Goal: Find specific page/section: Find specific page/section

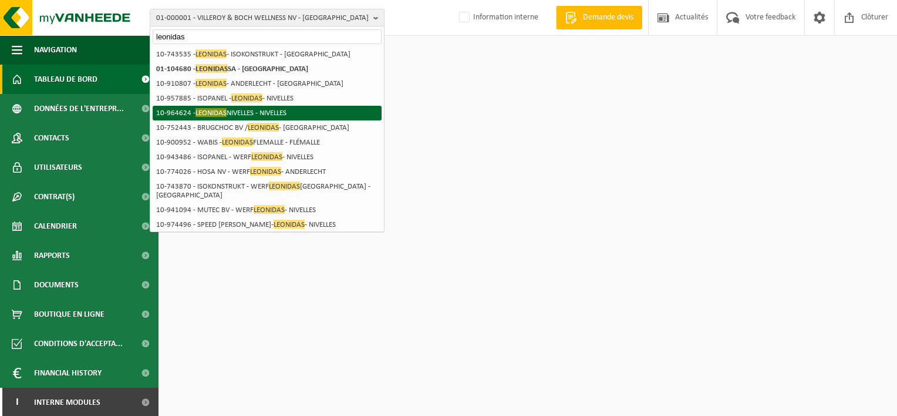
type input "leonidas"
click at [271, 112] on li "10-964624 - LEONIDAS NIVELLES - NIVELLES" at bounding box center [267, 113] width 229 height 15
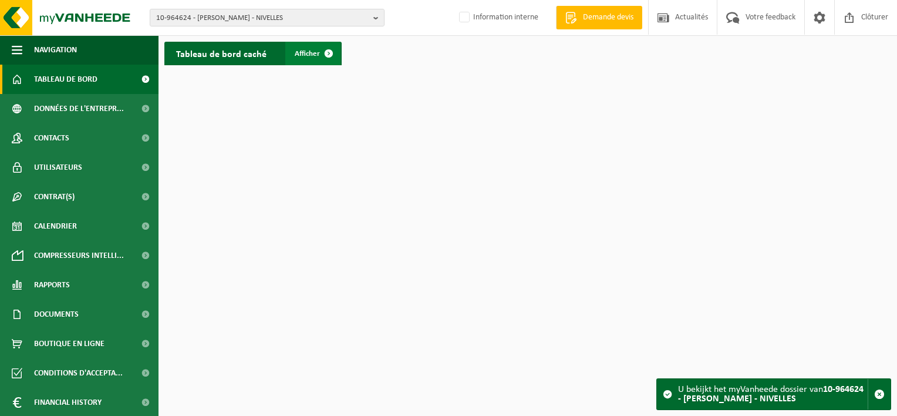
click at [320, 55] on span at bounding box center [328, 53] width 23 height 23
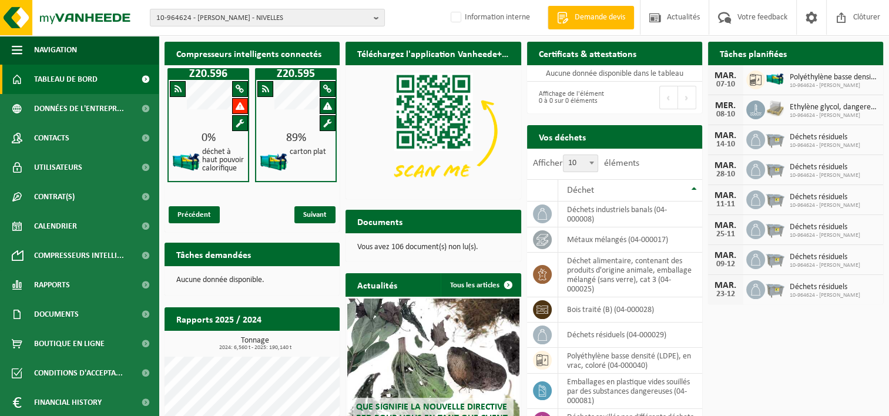
click at [759, 98] on div "MER. 08-10 Ethylène glycol, dangereux en petit emballage 10-964624 - LEONIDAS N…" at bounding box center [795, 110] width 175 height 30
click at [171, 15] on span "10-964624 - LEONIDAS NIVELLES - NIVELLES" at bounding box center [262, 18] width 213 height 18
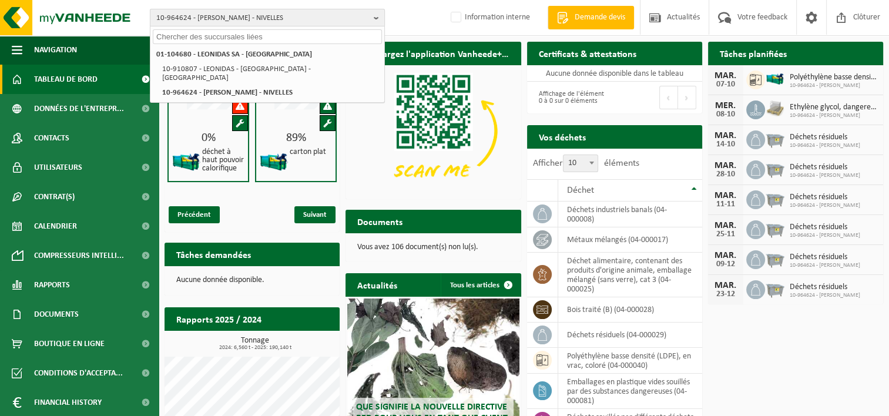
paste input "10-934322"
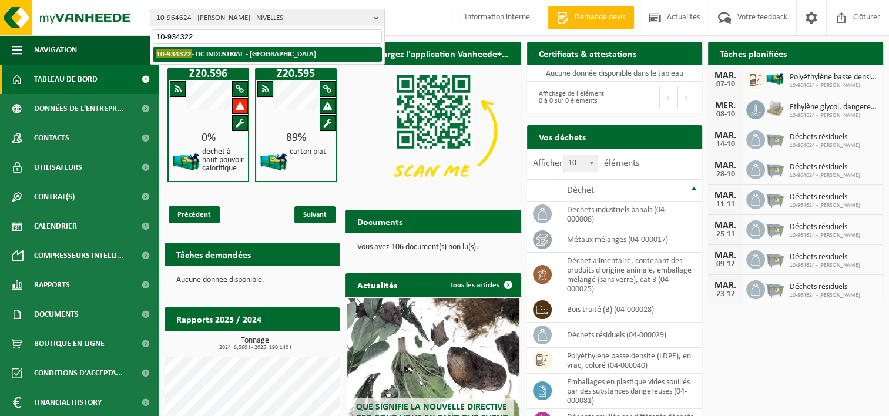
type input "10-934322"
click at [215, 55] on strong "10-934322 - DC INDUSTRIAL - IXELLES" at bounding box center [236, 53] width 160 height 9
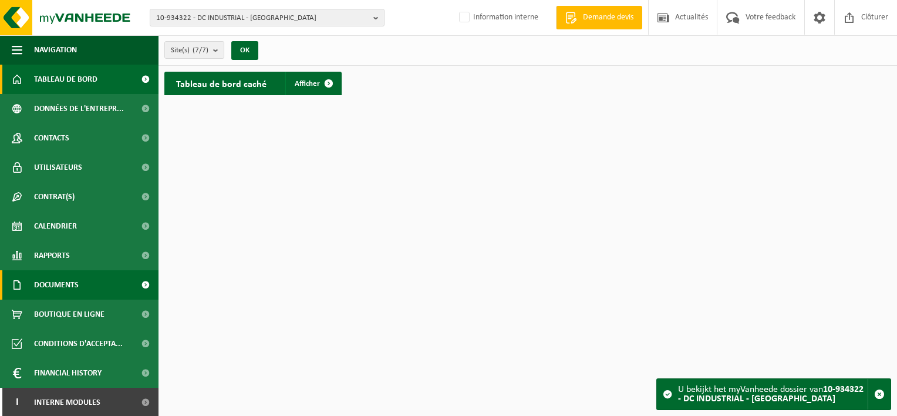
click at [82, 281] on link "Documents" at bounding box center [79, 284] width 159 height 29
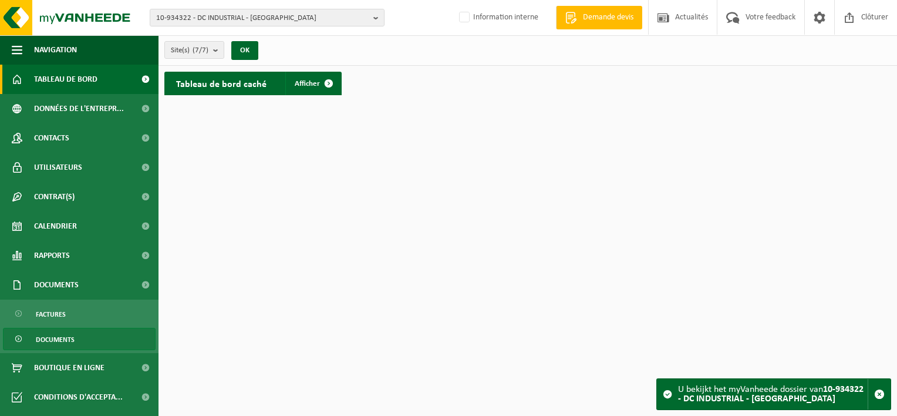
click at [66, 347] on span "Documents" at bounding box center [55, 339] width 39 height 22
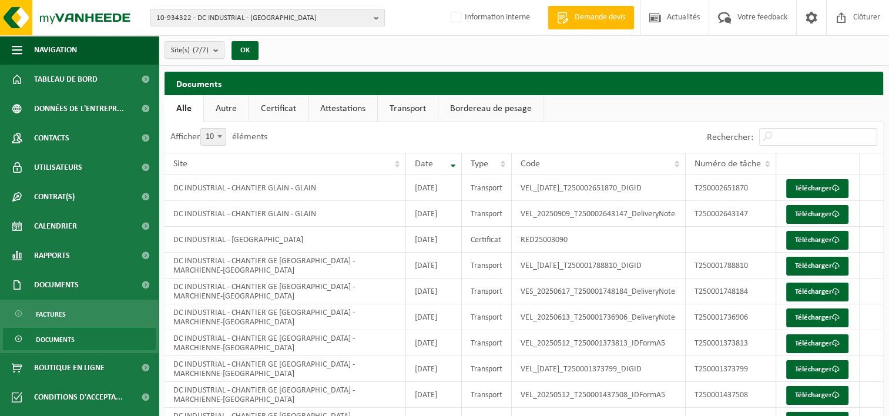
click at [506, 107] on link "Bordereau de pesage" at bounding box center [490, 108] width 105 height 27
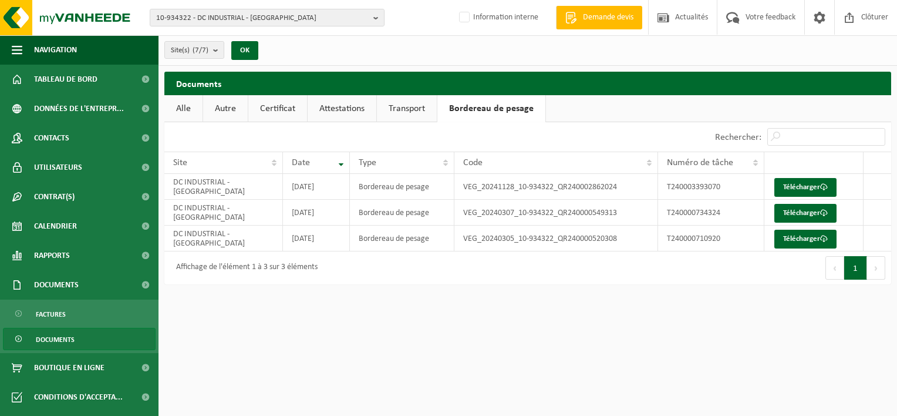
click at [386, 108] on link "Transport" at bounding box center [407, 108] width 60 height 27
